Goal: Task Accomplishment & Management: Manage account settings

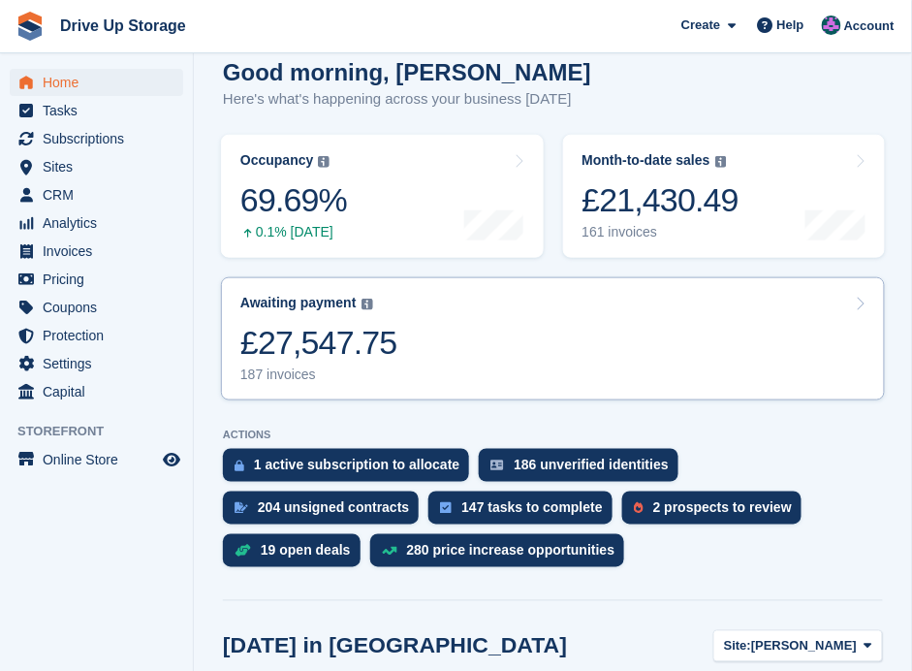
scroll to position [517, 0]
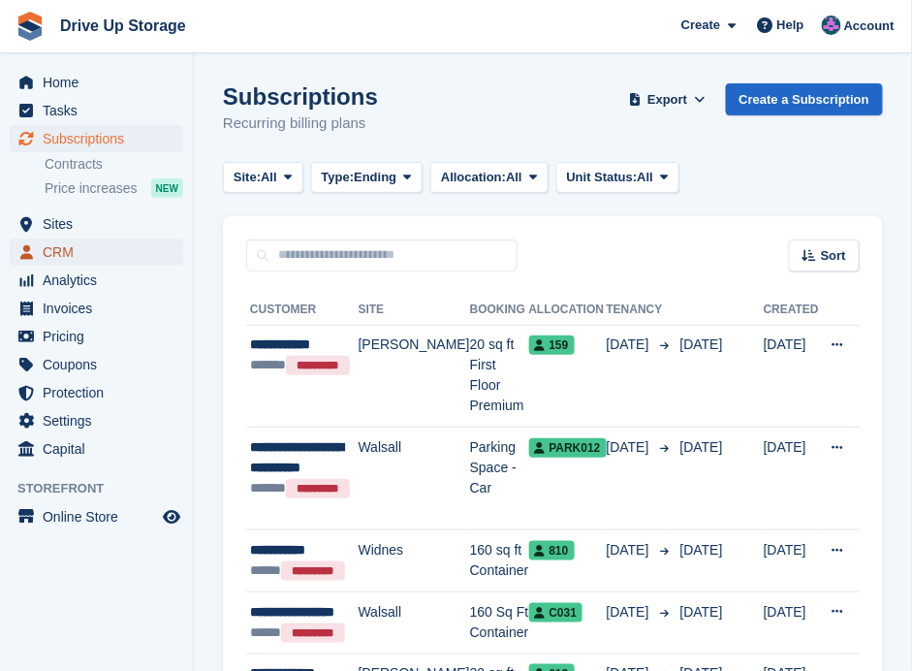
click at [74, 253] on span "CRM" at bounding box center [101, 251] width 116 height 27
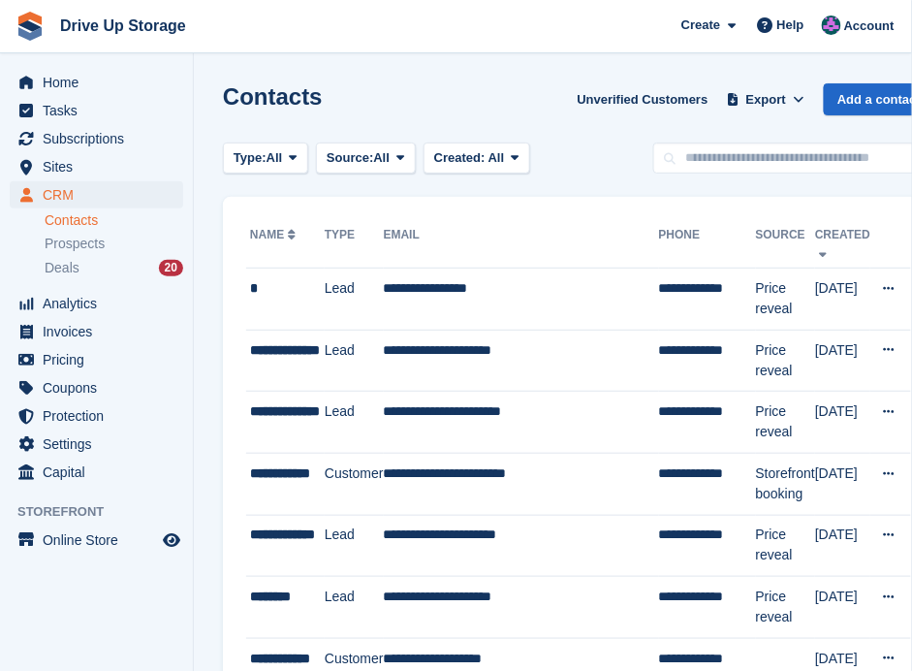
click at [76, 278] on li "Deals 20" at bounding box center [119, 268] width 148 height 22
click at [73, 272] on span "Deals" at bounding box center [62, 268] width 35 height 18
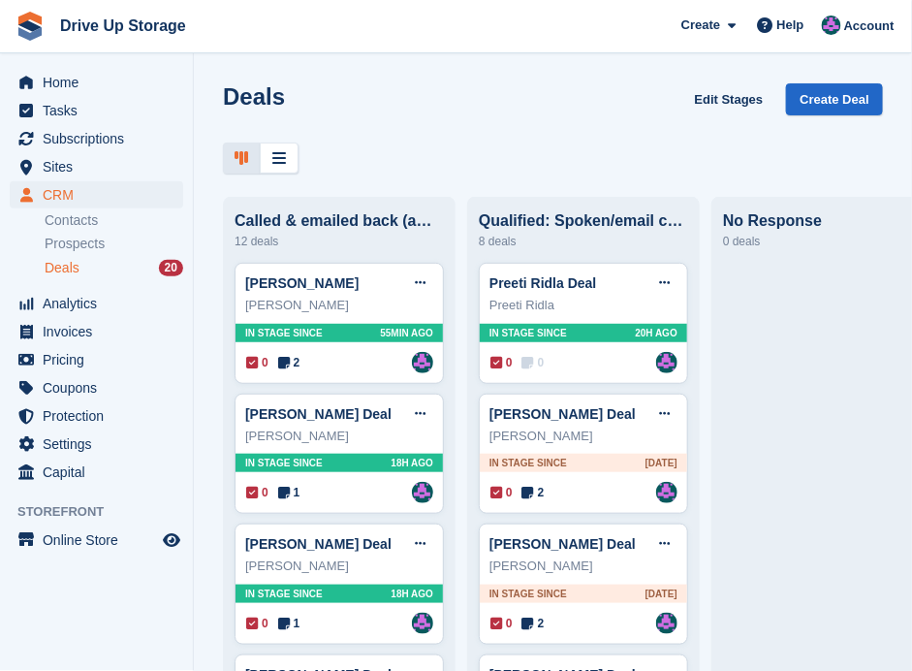
click at [682, 121] on div "Deals Edit Stages Create Deal" at bounding box center [553, 128] width 718 height 90
click at [125, 137] on span "Subscriptions" at bounding box center [101, 138] width 116 height 27
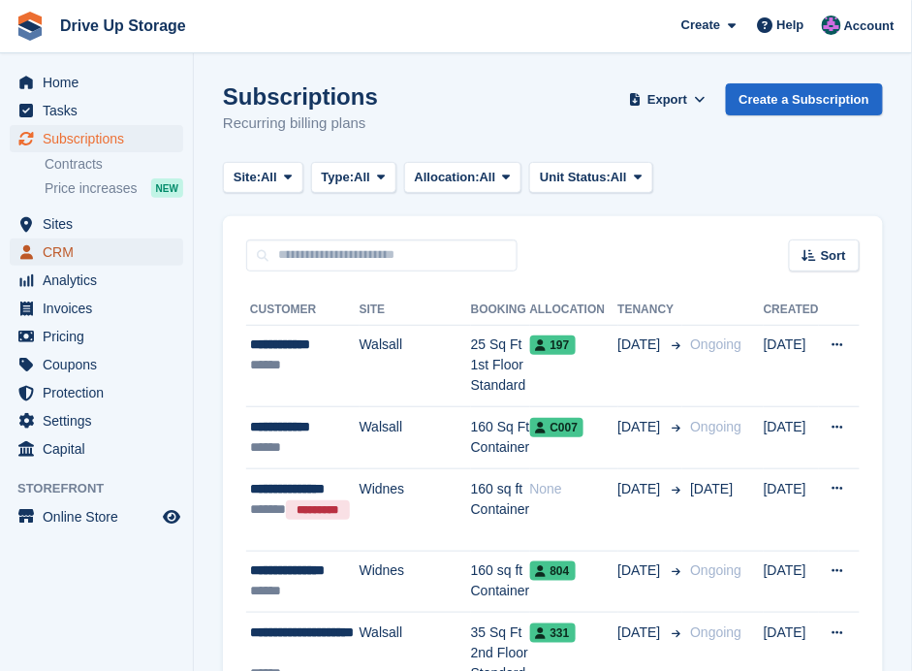
click at [64, 256] on span "CRM" at bounding box center [101, 251] width 116 height 27
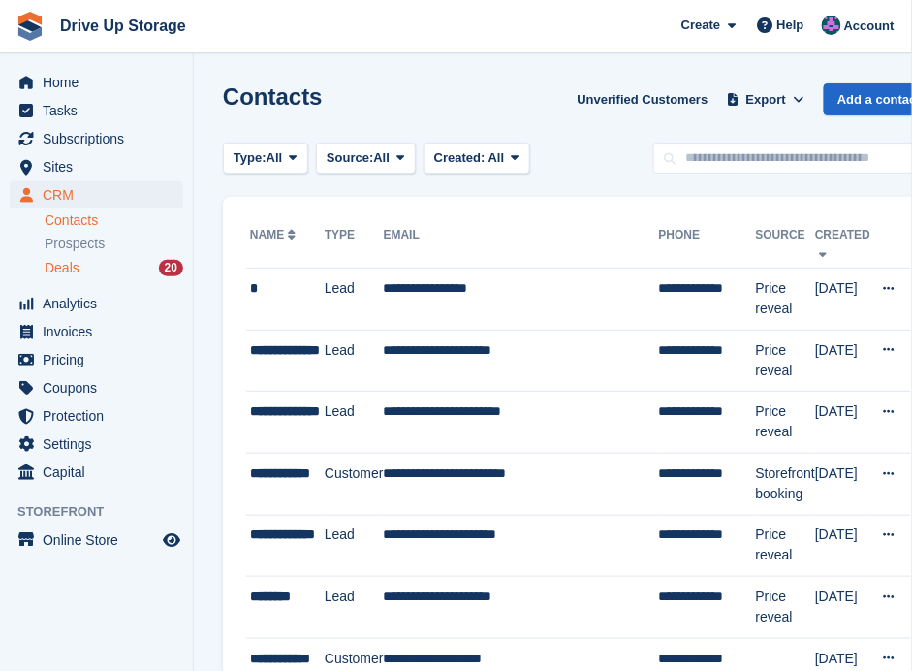
click at [88, 270] on div "Deals 20" at bounding box center [114, 268] width 139 height 18
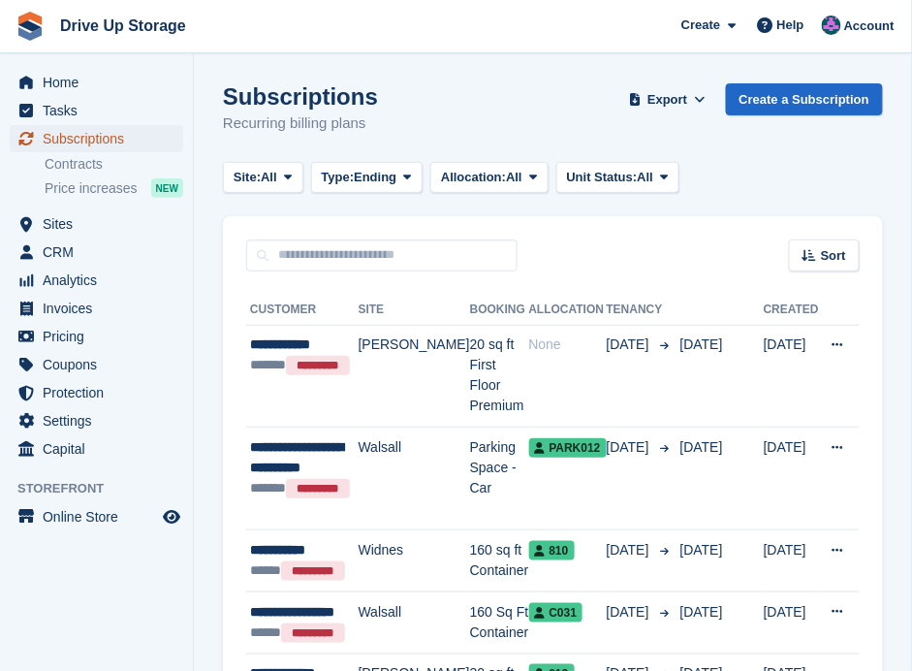
click at [99, 149] on span "Subscriptions" at bounding box center [101, 138] width 116 height 27
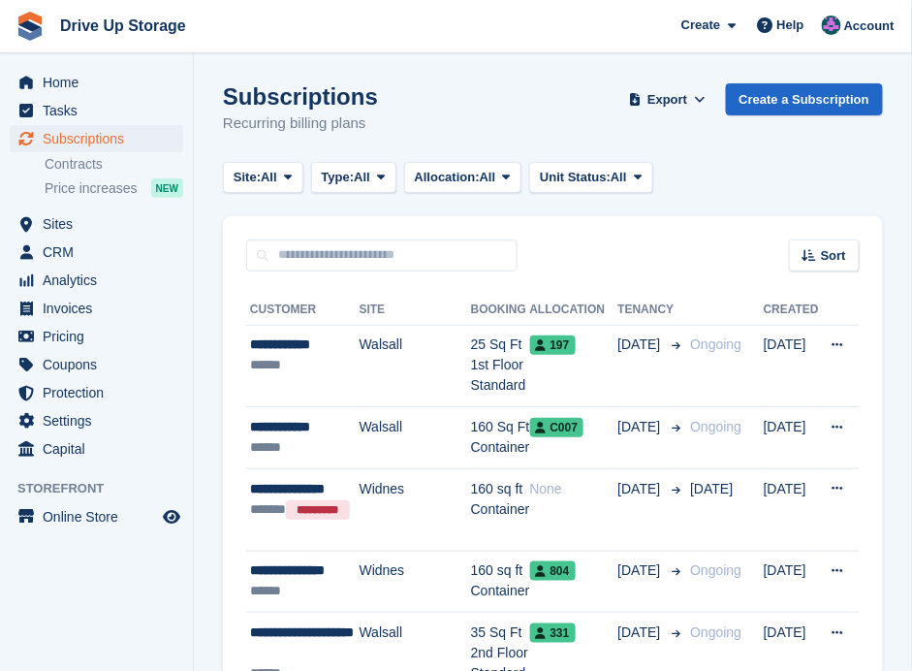
click at [102, 146] on span "Subscriptions" at bounding box center [101, 138] width 116 height 27
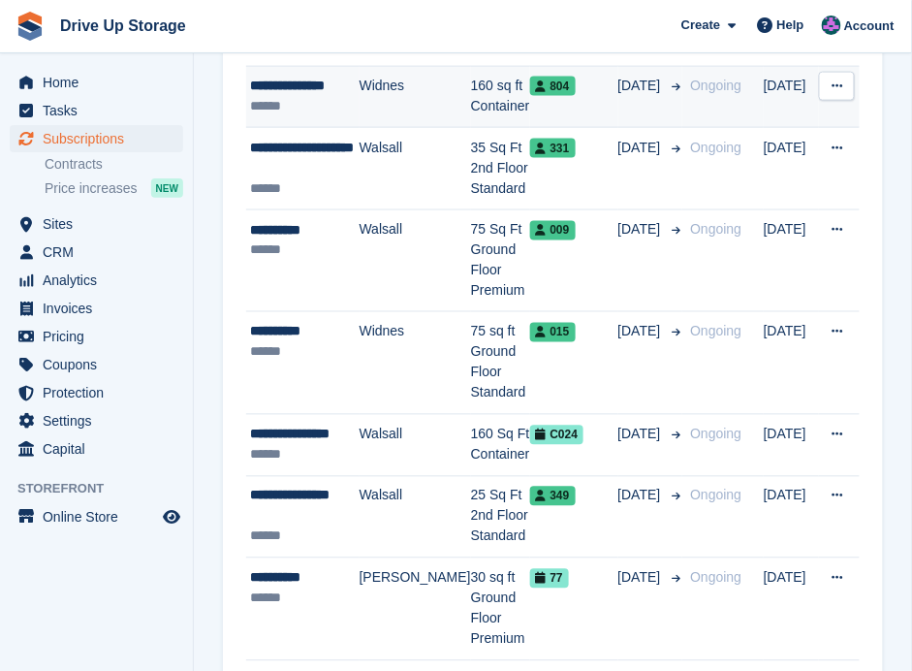
scroll to position [517, 0]
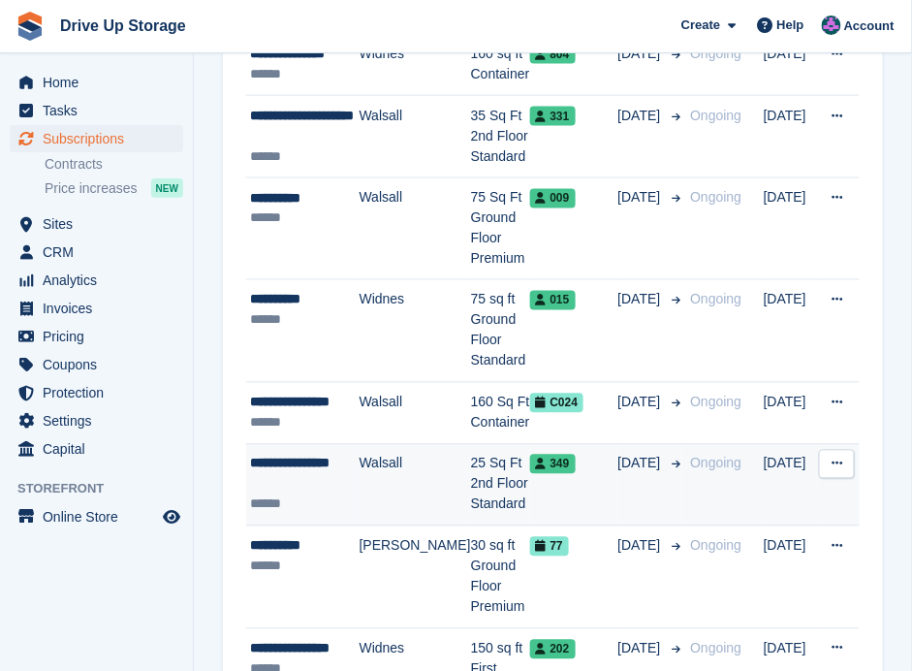
click at [334, 454] on div "**********" at bounding box center [305, 474] width 110 height 41
